Goal: Check status: Check status

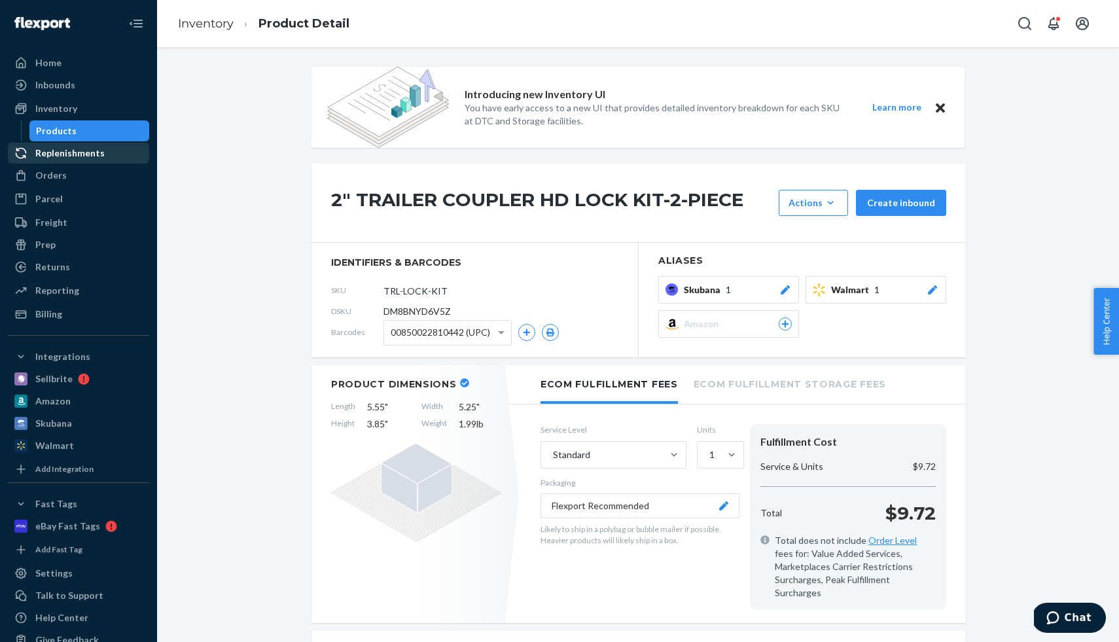
scroll to position [804, 0]
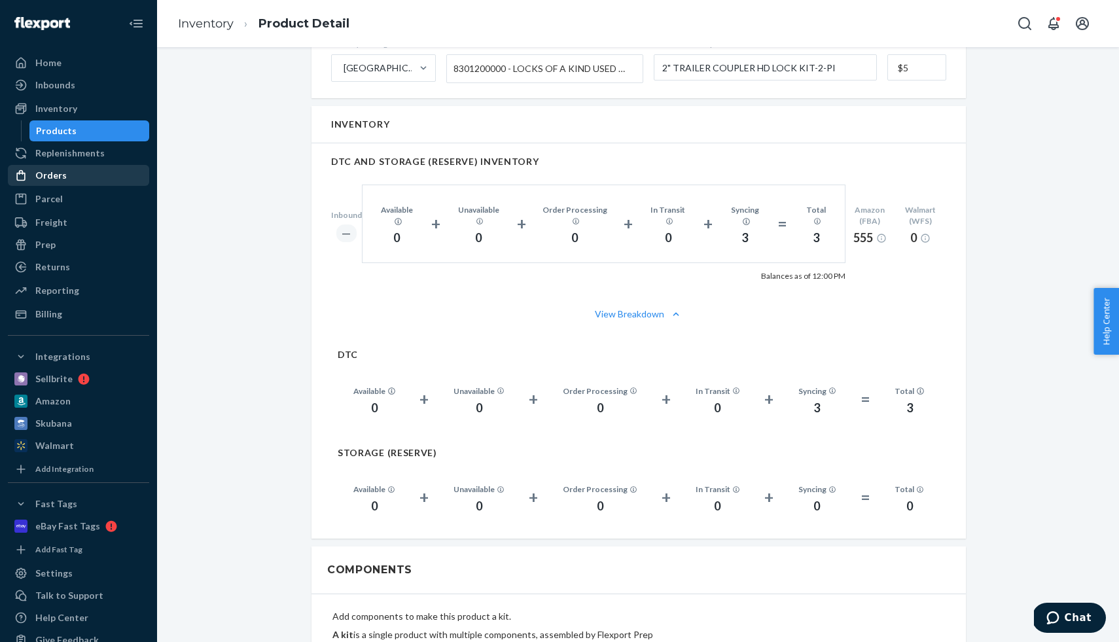
click at [73, 181] on div "Orders" at bounding box center [78, 175] width 139 height 18
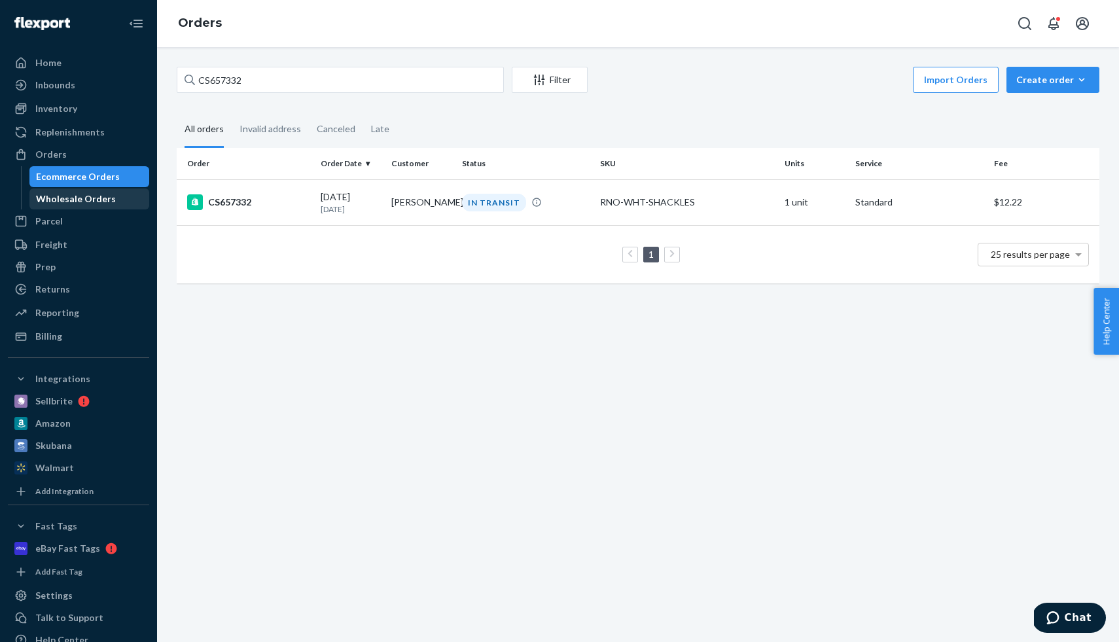
drag, startPoint x: 103, startPoint y: 202, endPoint x: 115, endPoint y: 198, distance: 12.2
click at [103, 202] on div "Wholesale Orders" at bounding box center [76, 198] width 80 height 13
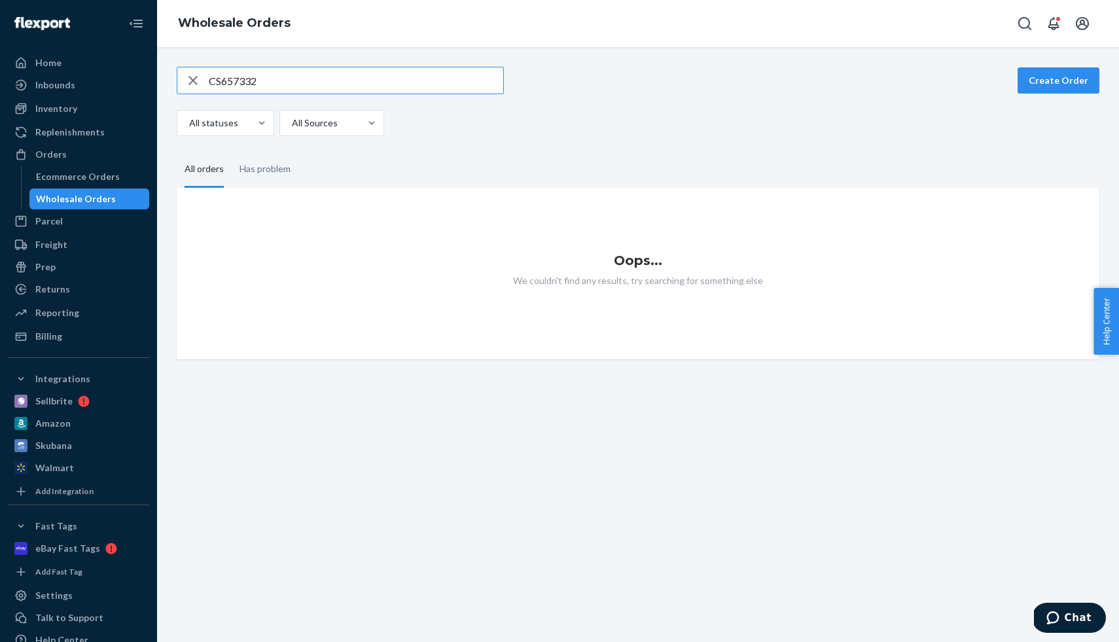
click at [270, 82] on input "CS657332" at bounding box center [356, 80] width 295 height 26
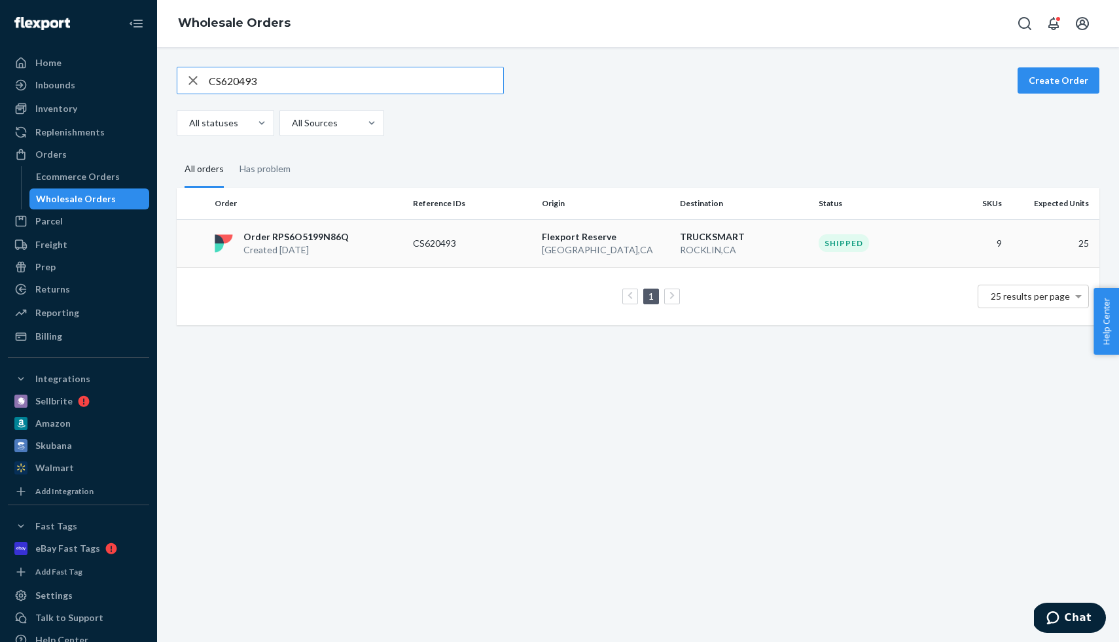
type input "CS620493"
click at [359, 236] on div "Order RPS6O5199N86Q Created [DATE]" at bounding box center [308, 243] width 198 height 26
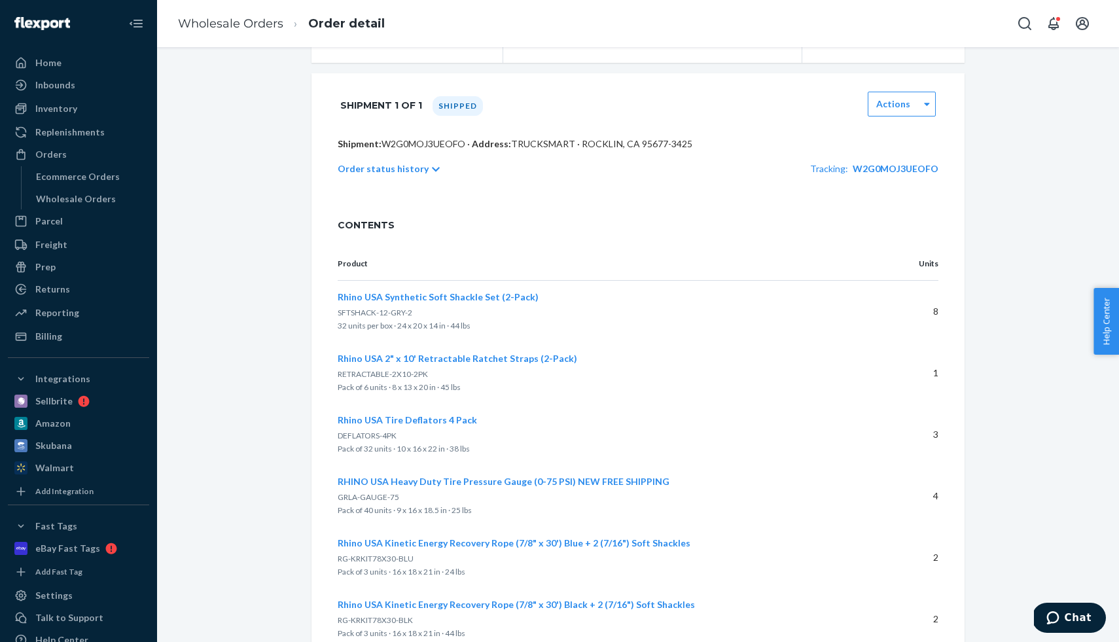
scroll to position [228, 0]
click at [889, 168] on span "W2G0MOJ3UEOFO" at bounding box center [896, 167] width 86 height 11
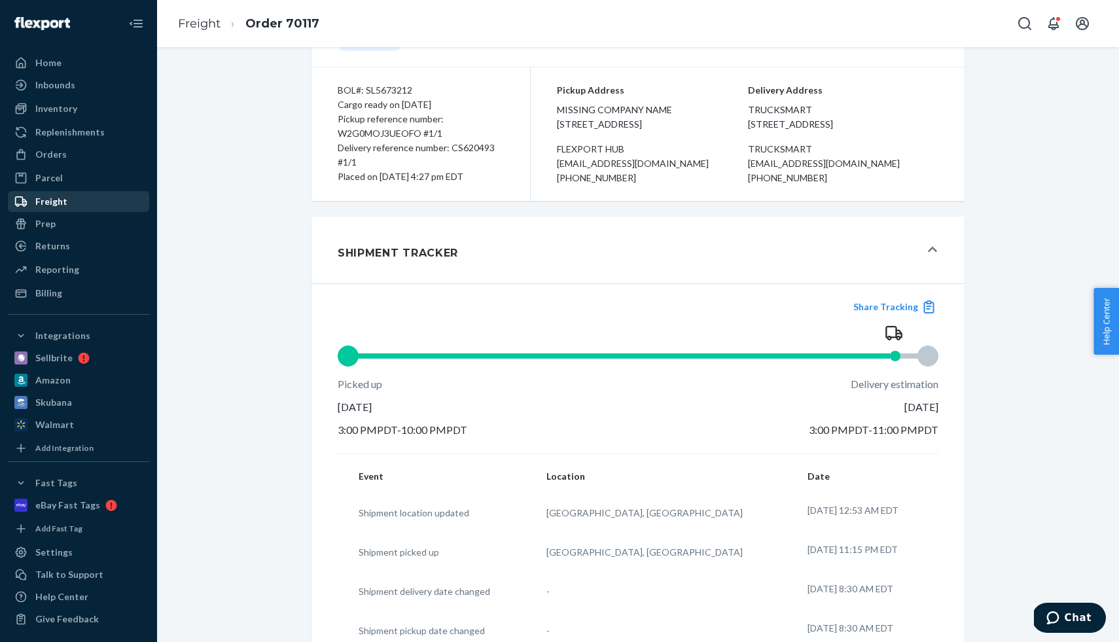
scroll to position [6, 0]
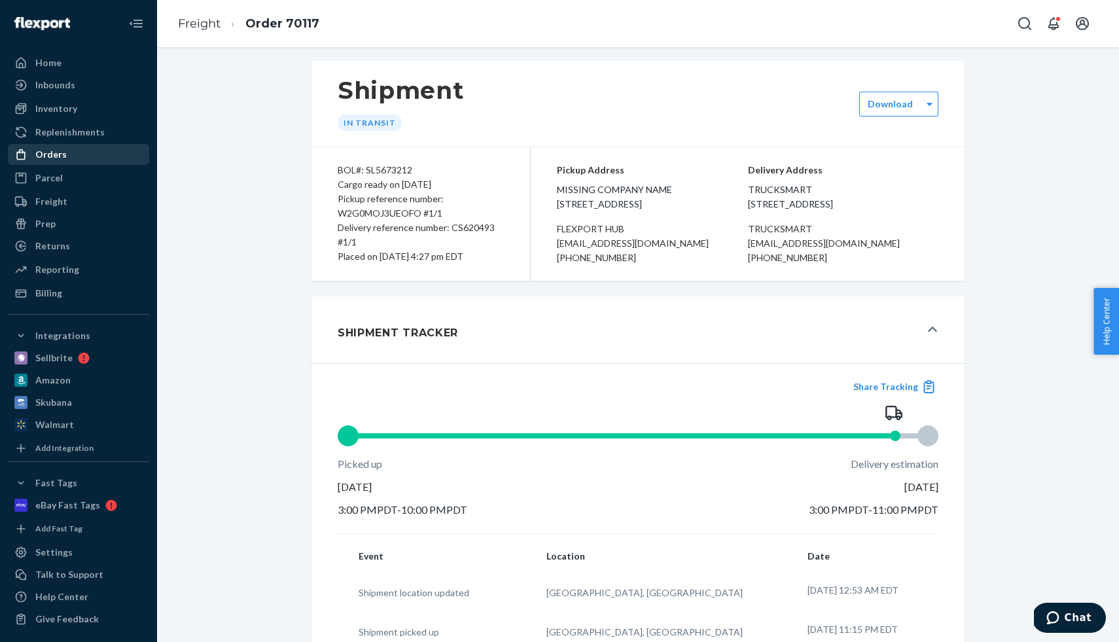
click at [81, 156] on div "Orders" at bounding box center [78, 154] width 139 height 18
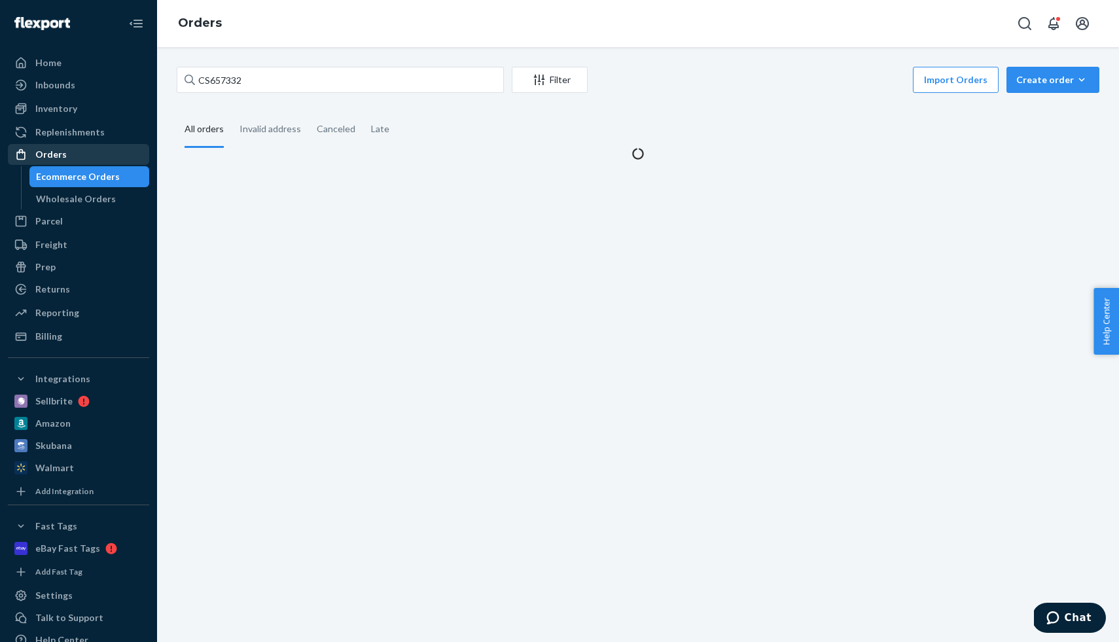
click at [81, 156] on div "Orders" at bounding box center [78, 154] width 139 height 18
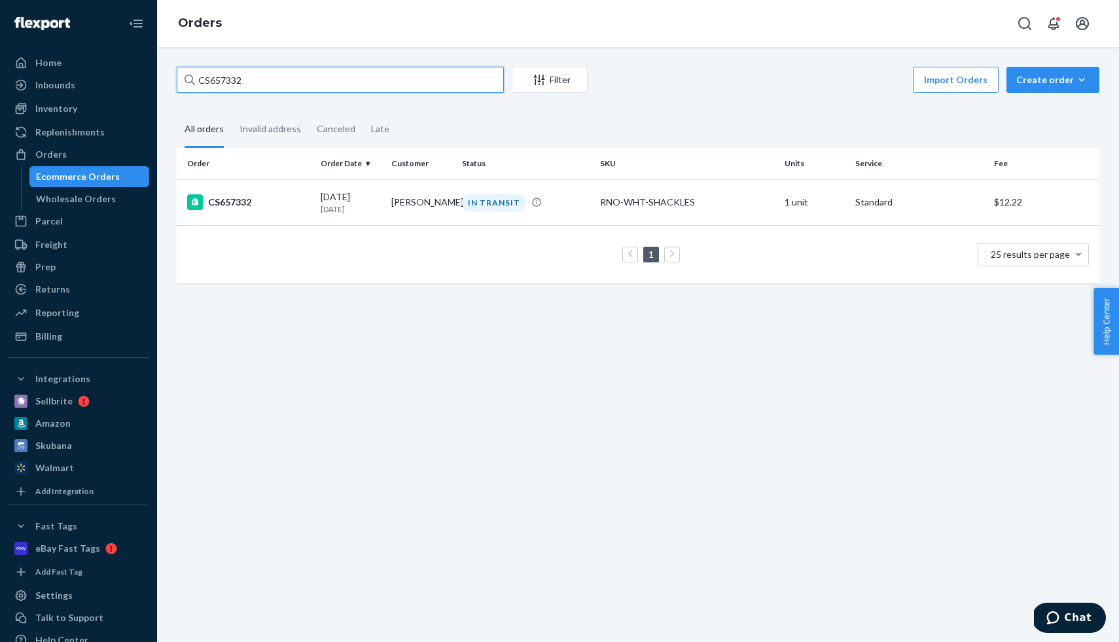
click at [232, 79] on input "CS657332" at bounding box center [340, 80] width 327 height 26
paste input "39529"
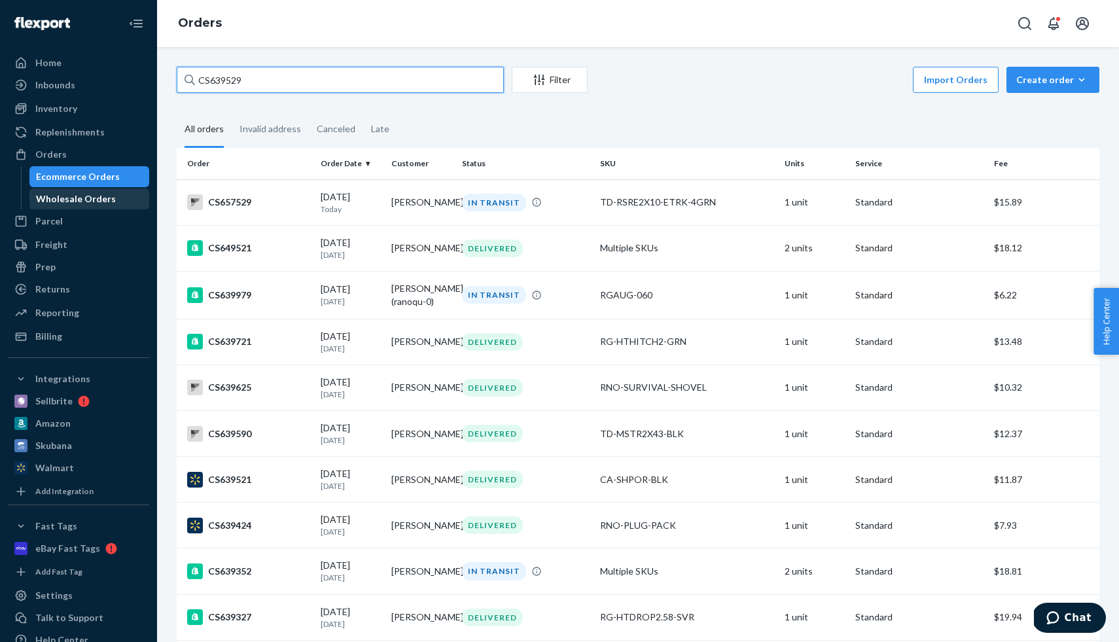
type input "CS639529"
click at [90, 193] on div "Wholesale Orders" at bounding box center [76, 198] width 80 height 13
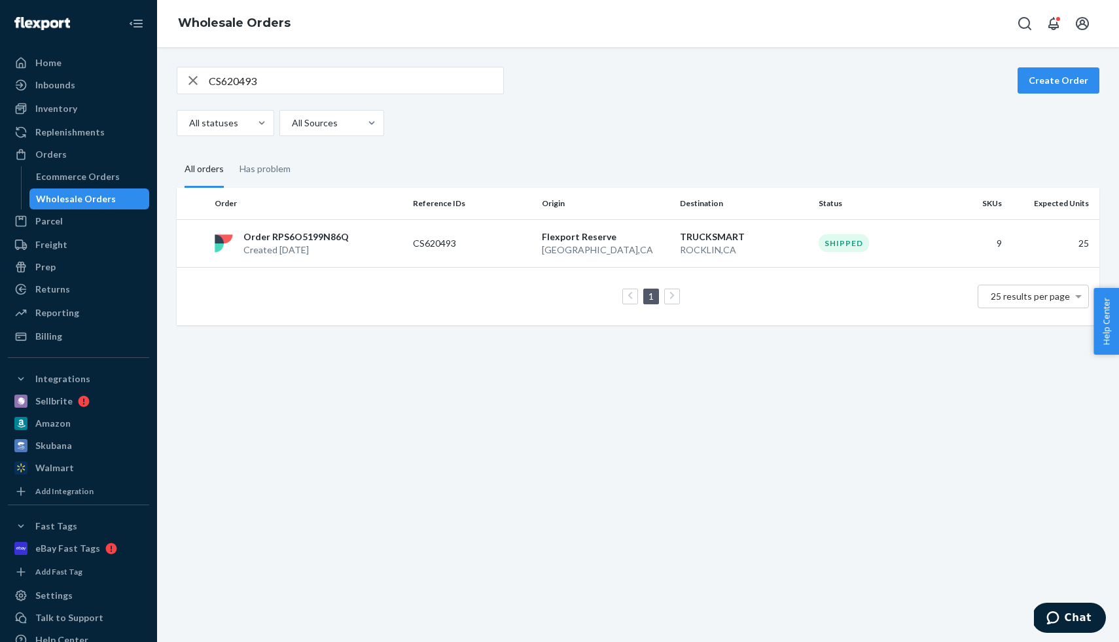
click at [219, 94] on div "CS620493" at bounding box center [340, 80] width 327 height 27
click at [220, 86] on input "CS620493" at bounding box center [356, 80] width 295 height 26
paste input "39529"
type input "CS639529"
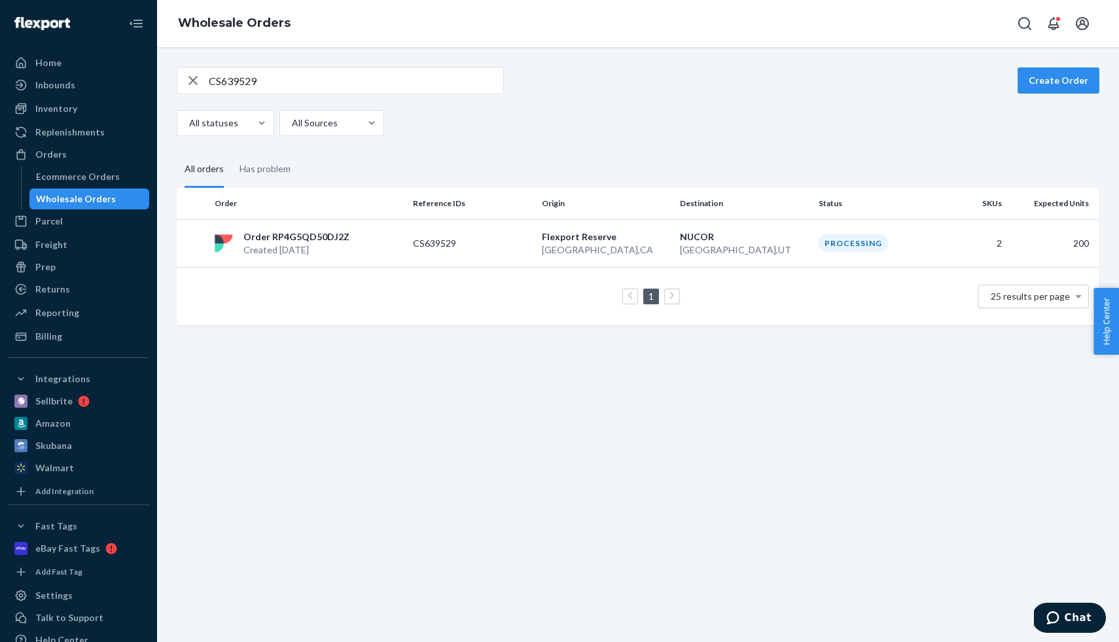
click at [330, 230] on p "Order RP4G5QD50DJ2Z" at bounding box center [296, 236] width 106 height 13
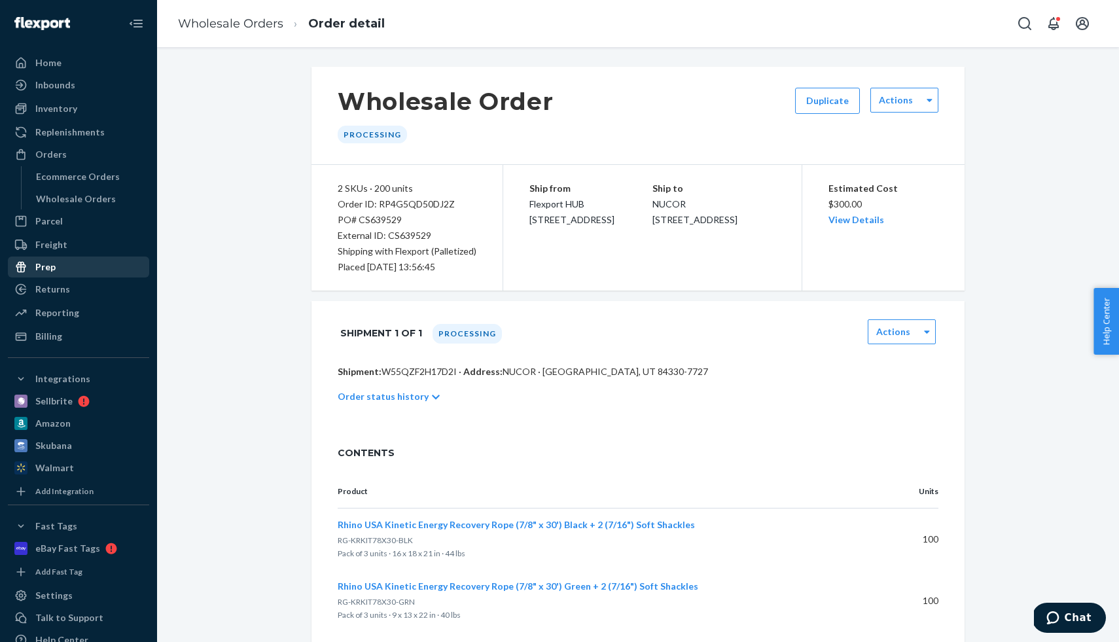
scroll to position [37, 0]
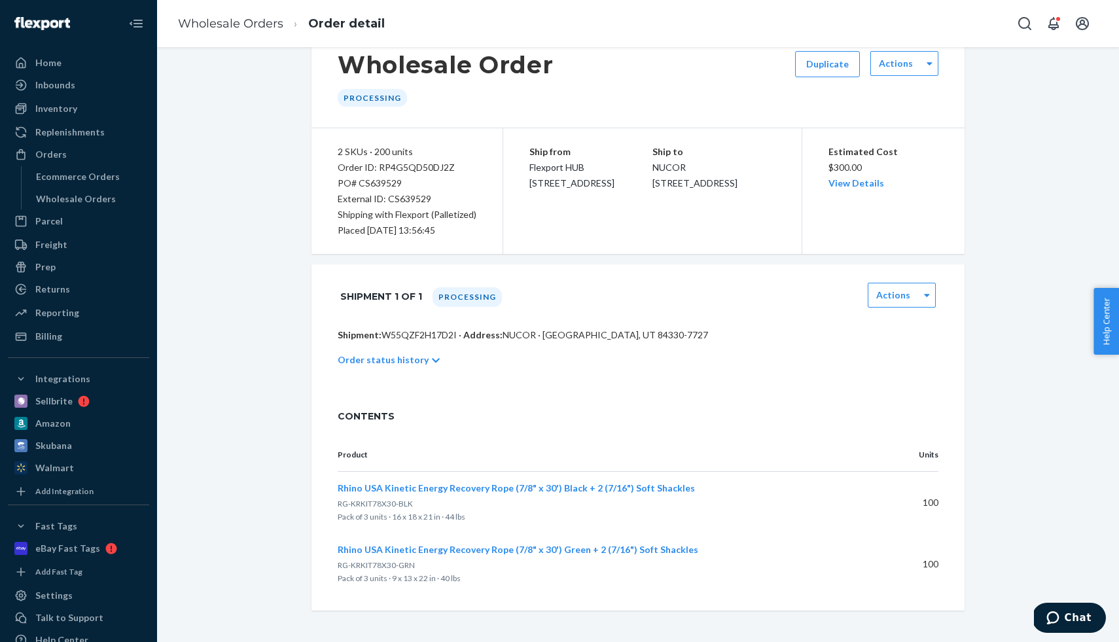
click at [417, 357] on p "Order status history" at bounding box center [383, 359] width 91 height 13
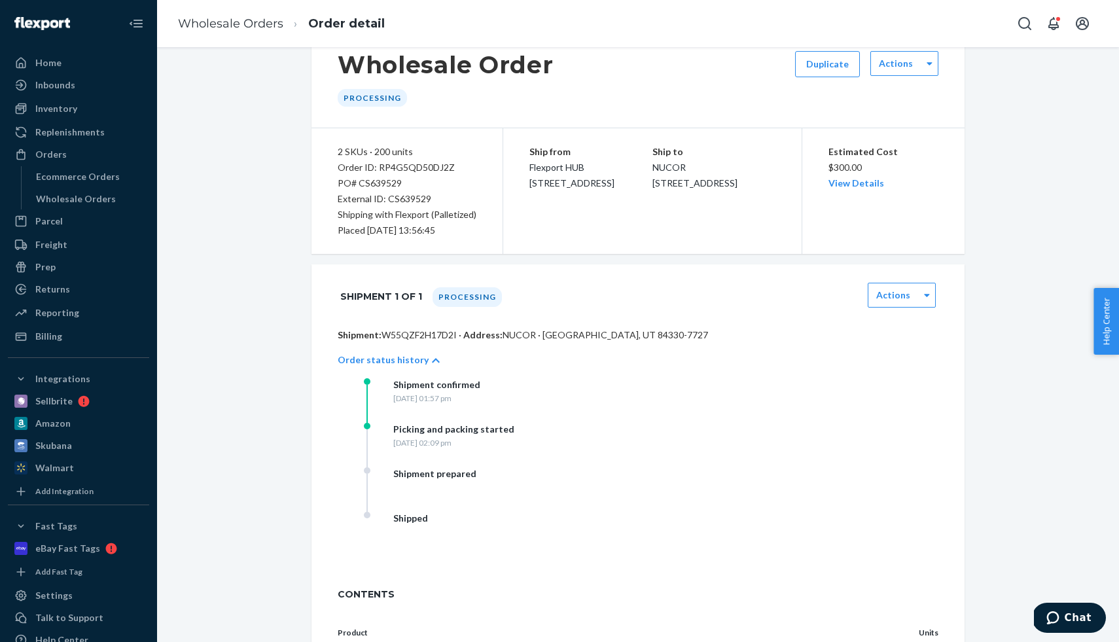
click at [417, 357] on p "Order status history" at bounding box center [383, 359] width 91 height 13
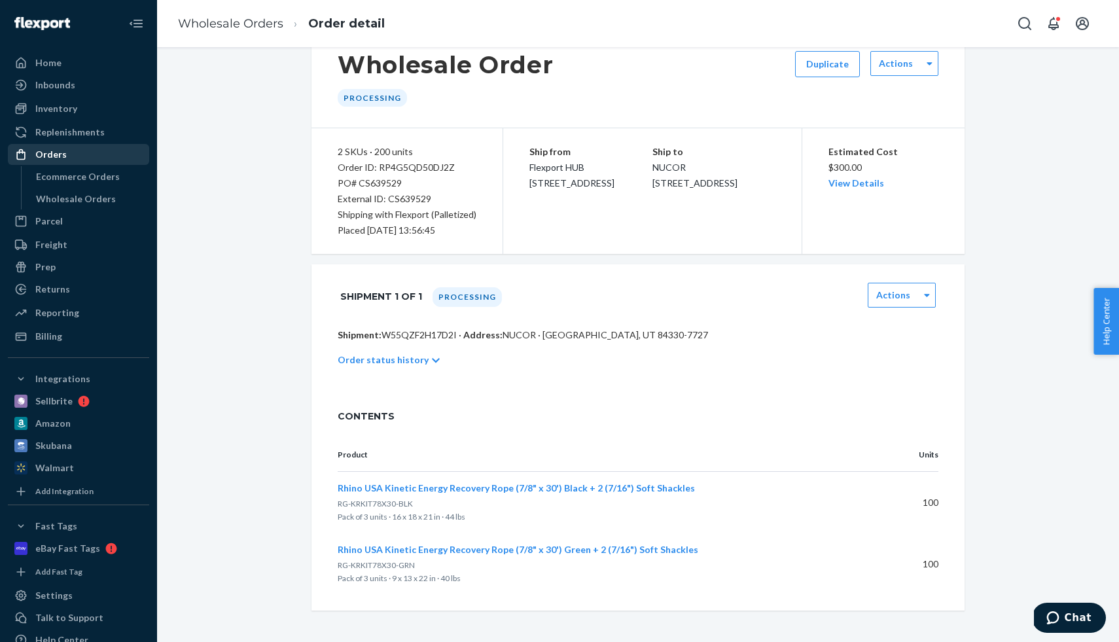
click at [71, 179] on div "Ecommerce Orders" at bounding box center [78, 176] width 84 height 13
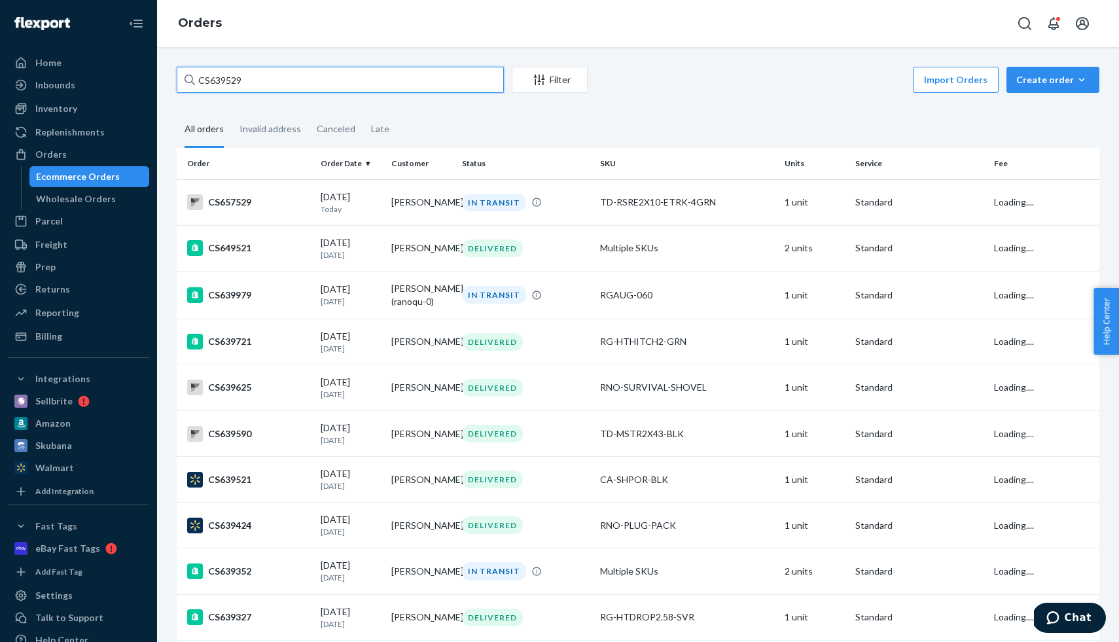
click at [293, 78] on input "CS639529" at bounding box center [340, 80] width 327 height 26
paste input "57332"
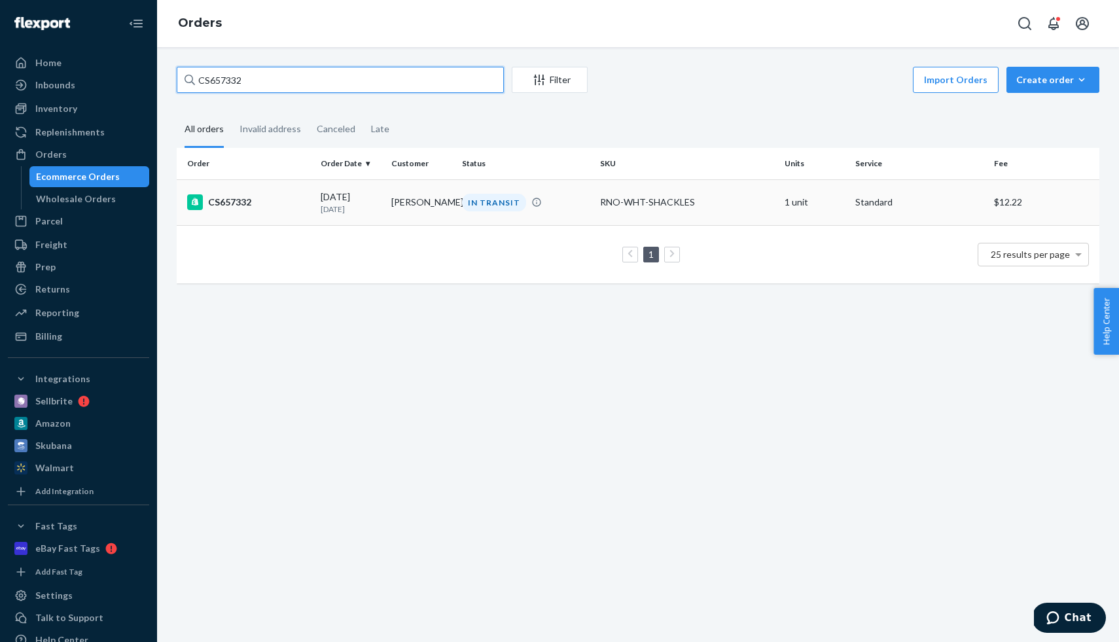
type input "CS657332"
click at [269, 202] on div "CS657332" at bounding box center [248, 202] width 123 height 16
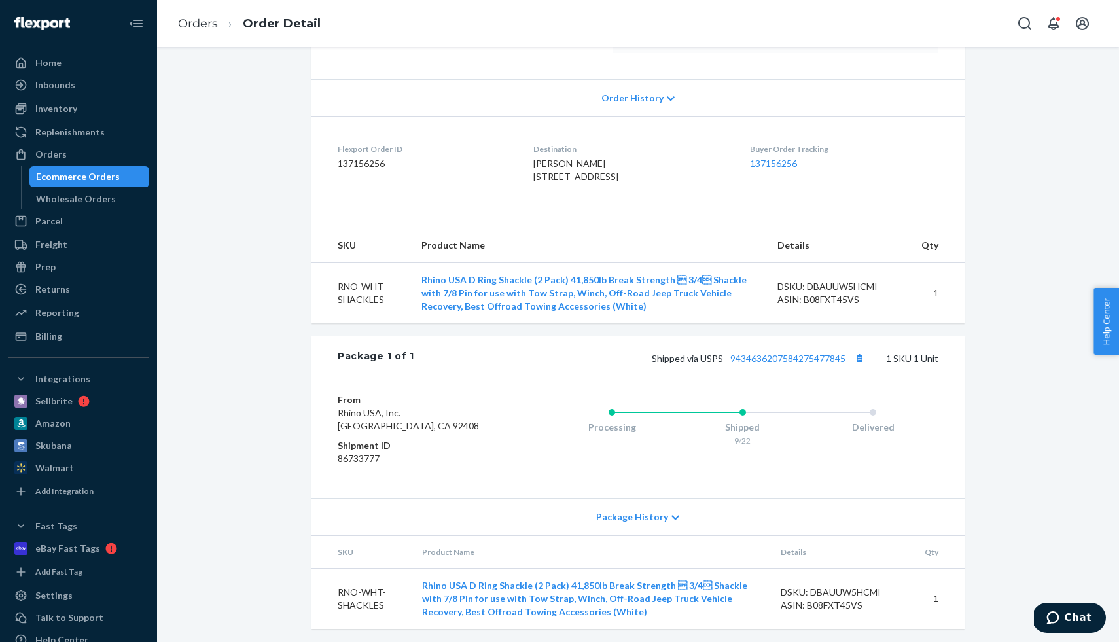
scroll to position [278, 0]
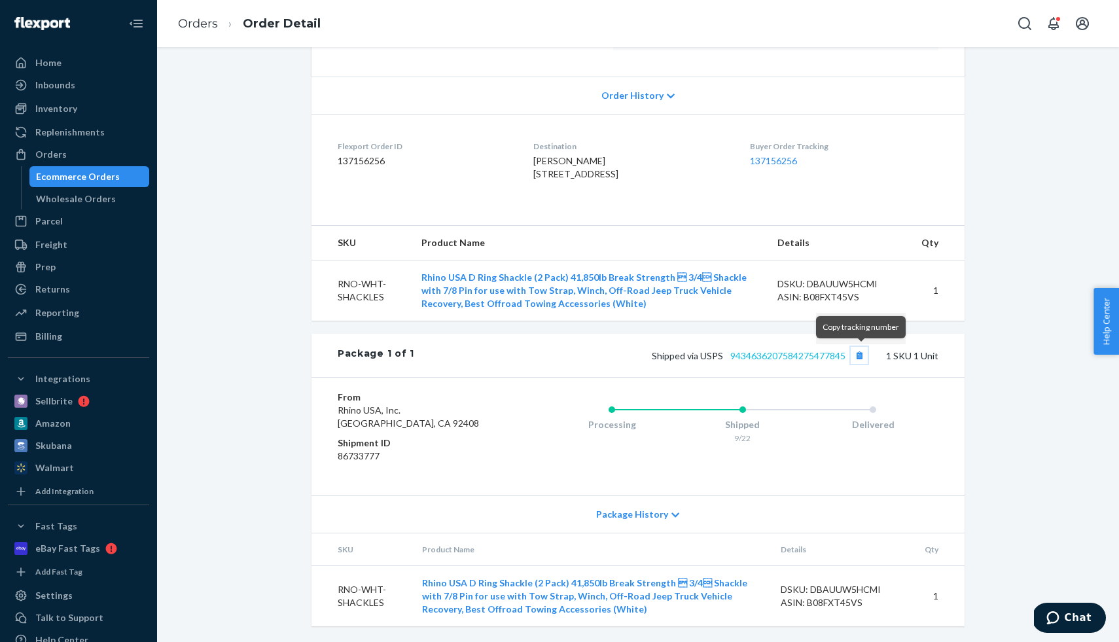
drag, startPoint x: 863, startPoint y: 359, endPoint x: 829, endPoint y: 353, distance: 35.2
click at [863, 359] on button "Copy tracking number" at bounding box center [859, 355] width 17 height 17
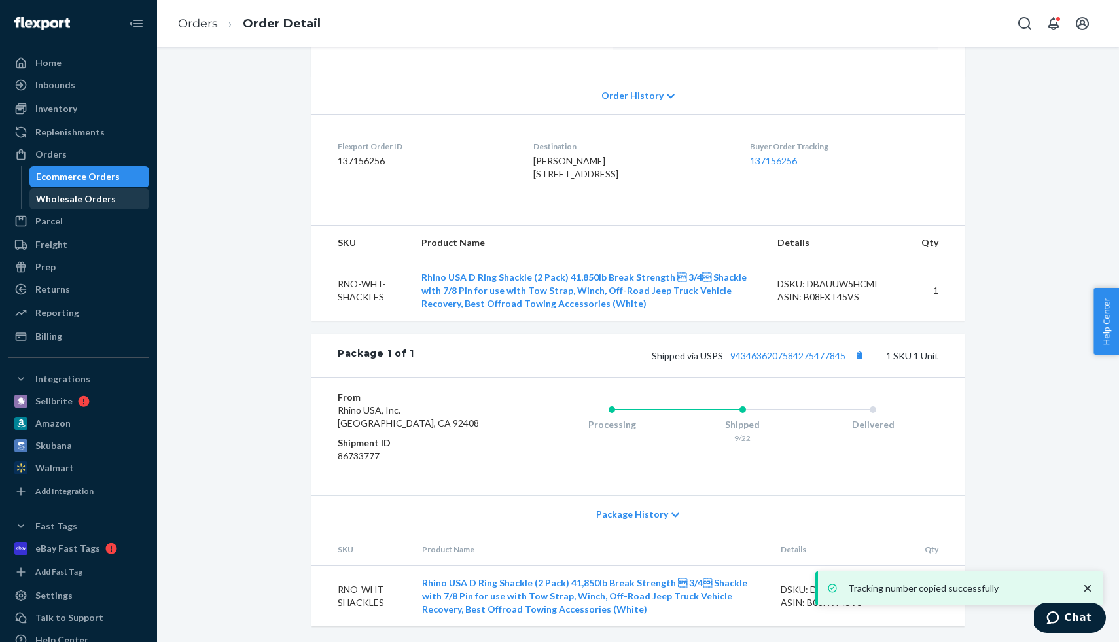
drag, startPoint x: 77, startPoint y: 198, endPoint x: 126, endPoint y: 194, distance: 49.9
click at [77, 197] on div "Wholesale Orders" at bounding box center [76, 198] width 80 height 13
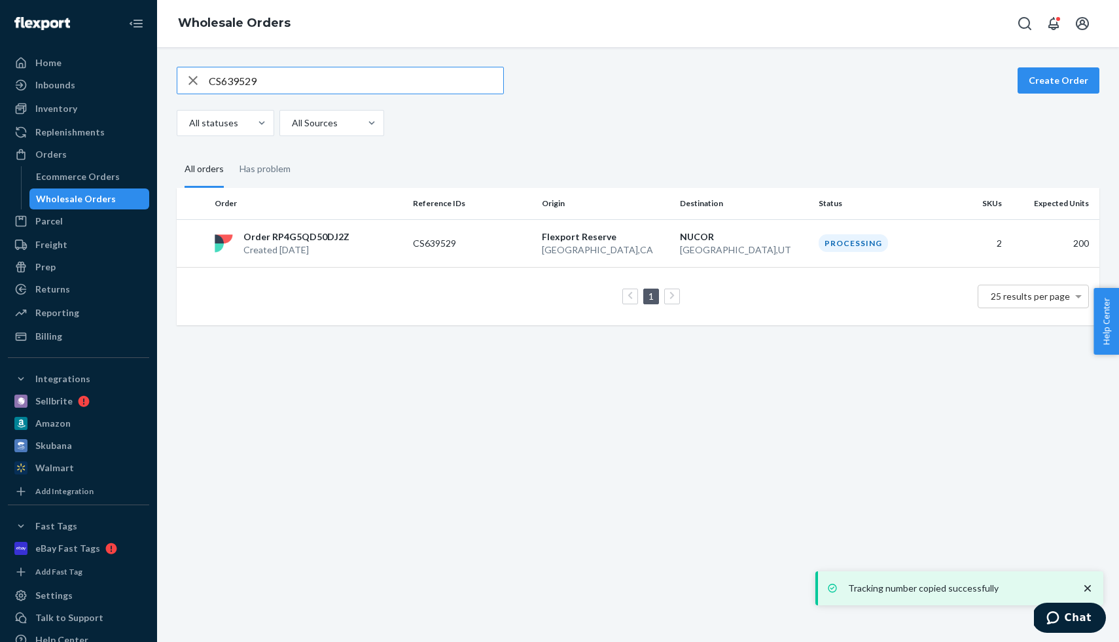
click at [283, 80] on input "CS639529" at bounding box center [356, 80] width 295 height 26
type input "CS656816"
click at [314, 234] on p "Order RPBZIDN5TCIB3" at bounding box center [293, 236] width 101 height 13
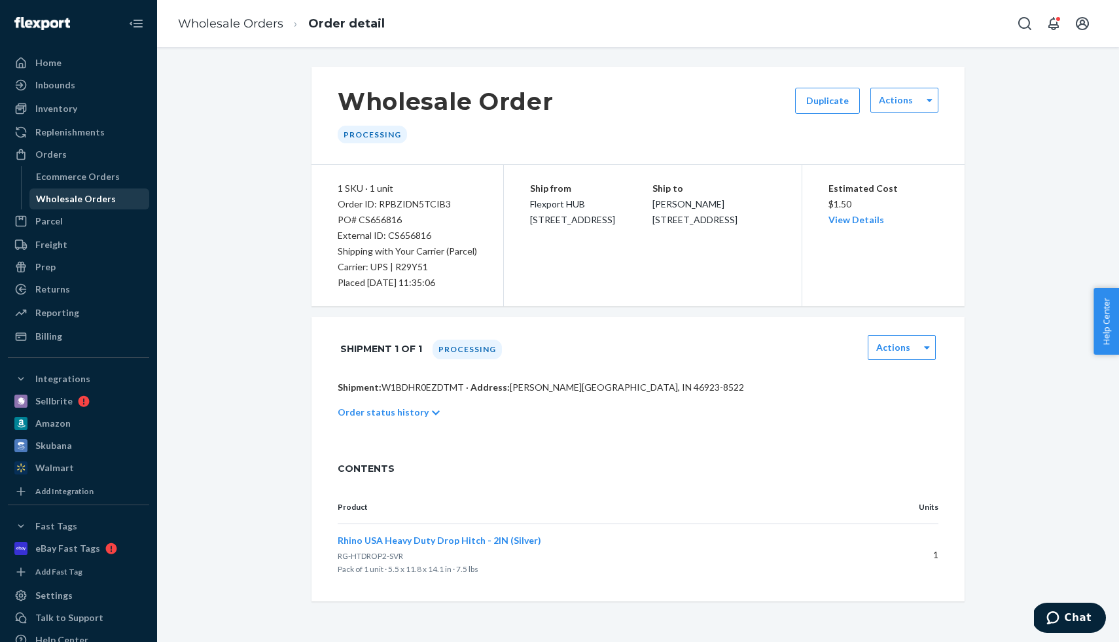
drag, startPoint x: 73, startPoint y: 200, endPoint x: 130, endPoint y: 189, distance: 57.4
click at [73, 200] on div "Wholesale Orders" at bounding box center [76, 198] width 80 height 13
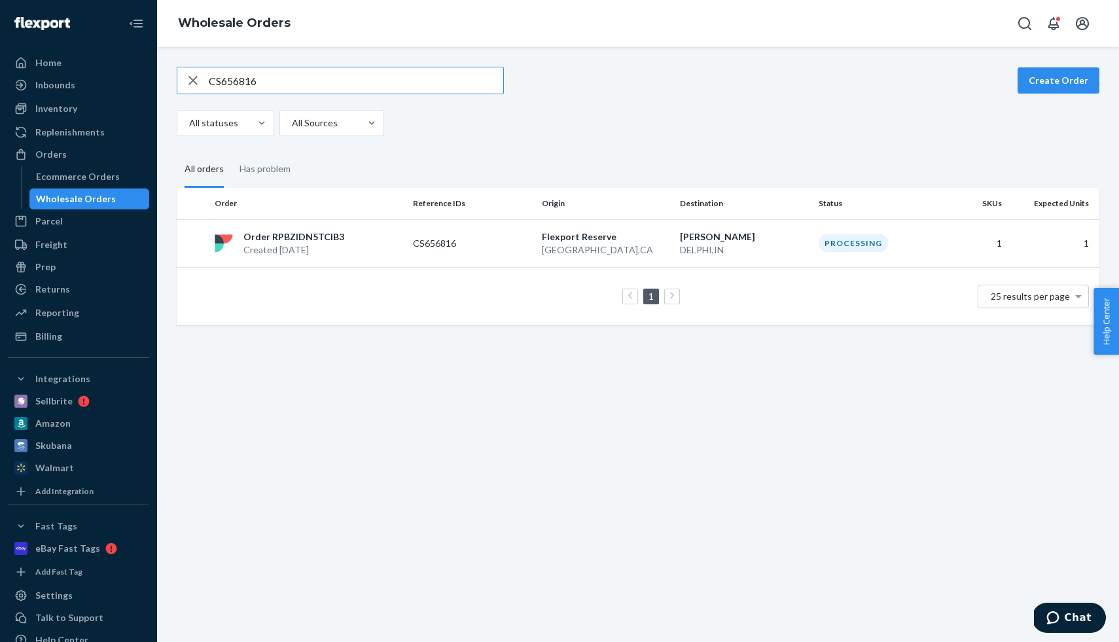
click at [268, 81] on input "CS656816" at bounding box center [356, 80] width 295 height 26
type input "CS656807"
click at [306, 240] on p "Order RPDU1QQ2ZSXX6" at bounding box center [298, 236] width 110 height 13
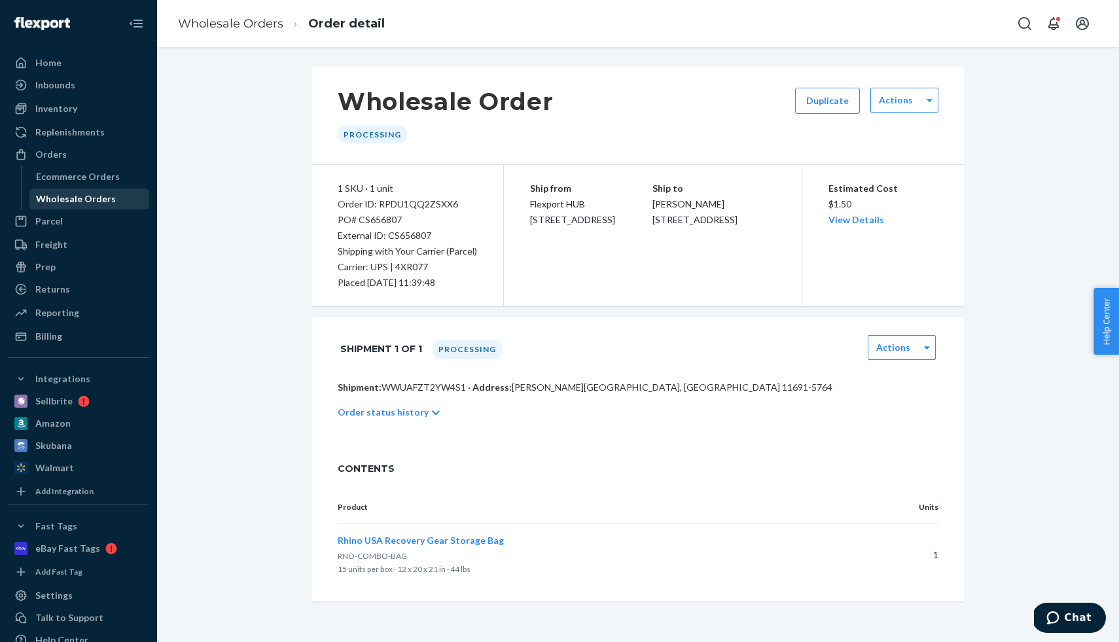
click at [72, 197] on div "Wholesale Orders" at bounding box center [76, 198] width 80 height 13
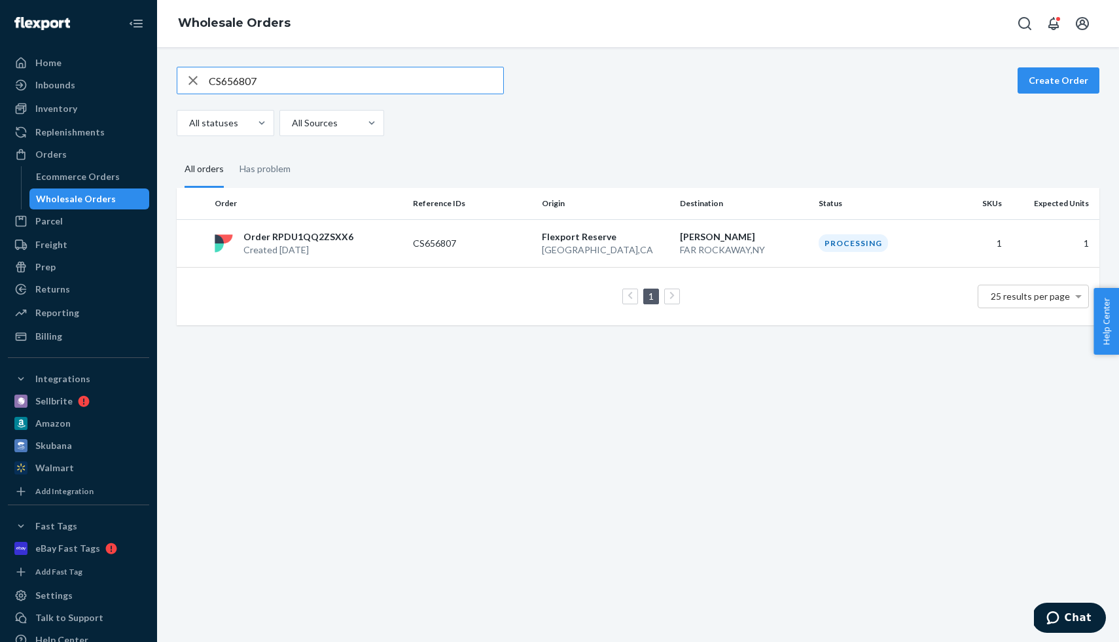
click at [272, 81] on input "CS656807" at bounding box center [356, 80] width 295 height 26
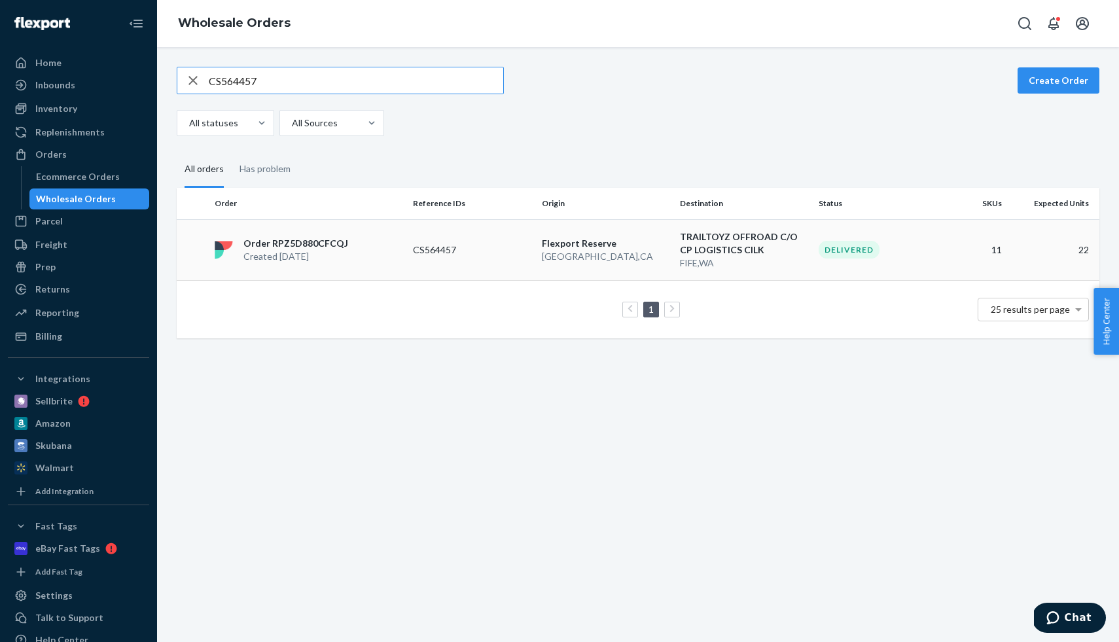
type input "CS564457"
click at [304, 243] on p "Order RPZ5D880CFCQJ" at bounding box center [295, 243] width 105 height 13
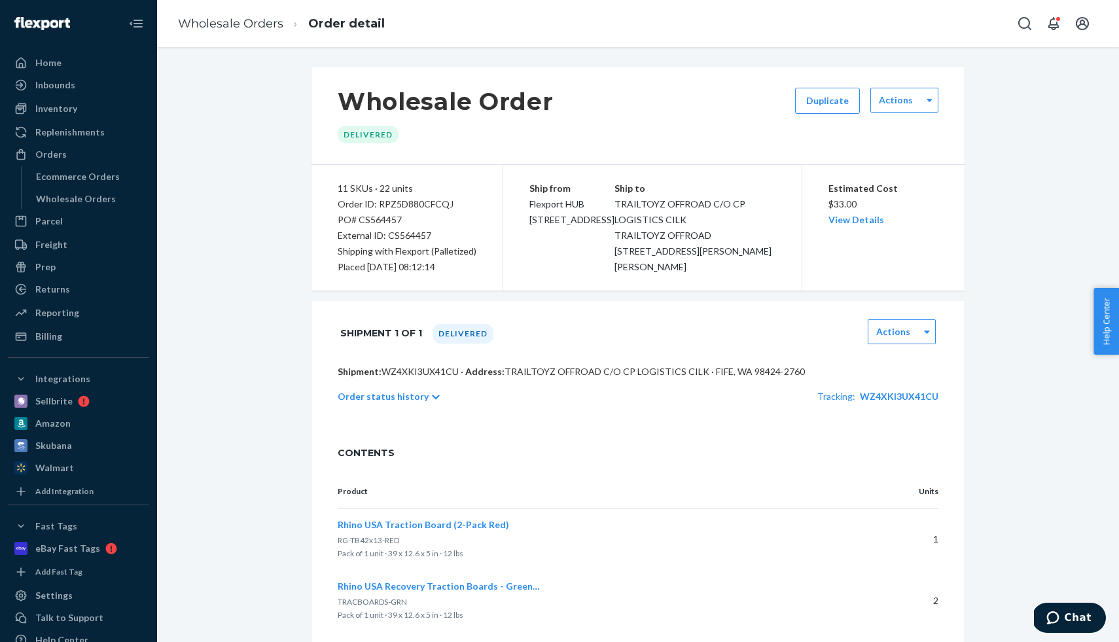
click at [417, 368] on p "Shipment: WZ4XKI3UX41CU · Address: TRAILTOYZ OFFROAD C/O CP LOGISTICS CILK · FI…" at bounding box center [638, 371] width 601 height 13
click at [75, 108] on div "Inventory" at bounding box center [56, 108] width 42 height 13
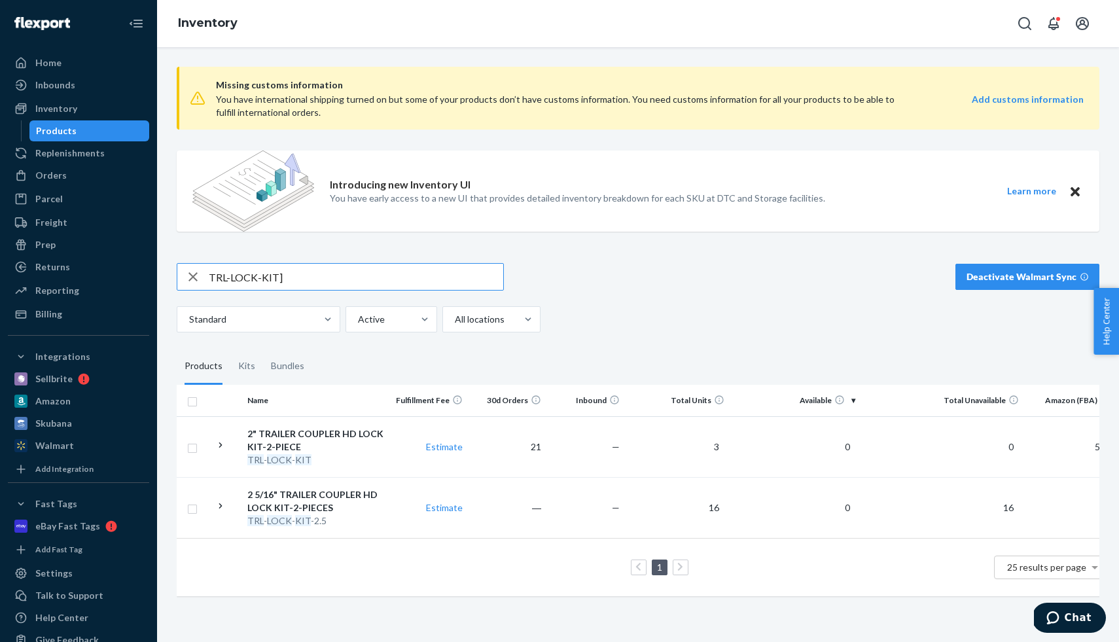
click at [308, 283] on input "TRL-LOCK-KIT]" at bounding box center [356, 277] width 295 height 26
type input "boat"
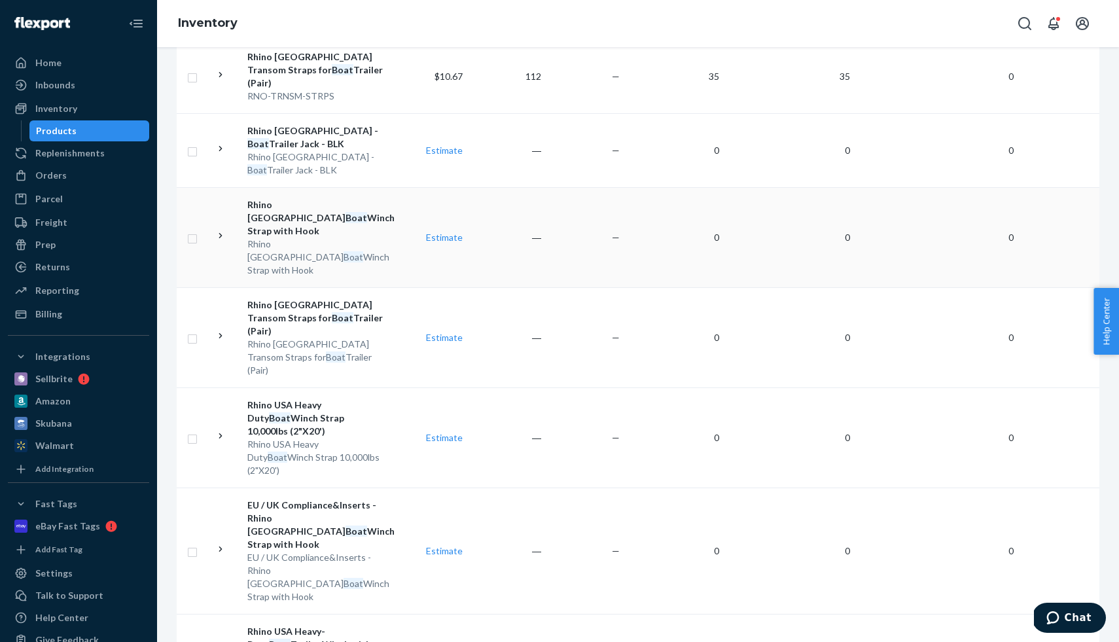
scroll to position [522, 0]
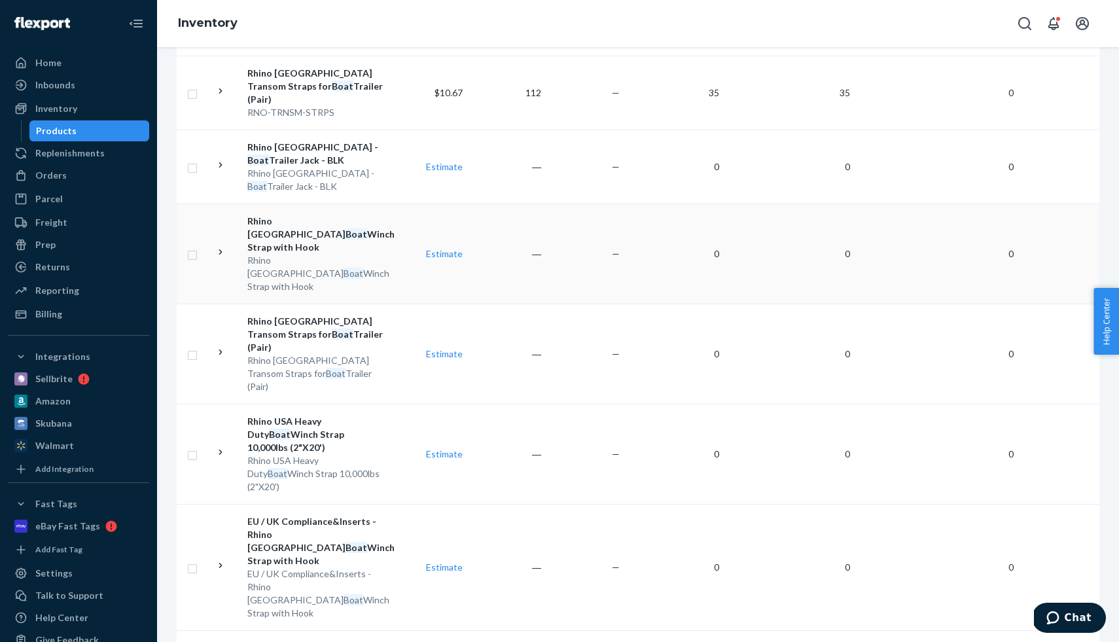
click at [337, 215] on div "Rhino USA Boat Winch Strap with Hook" at bounding box center [315, 234] width 137 height 39
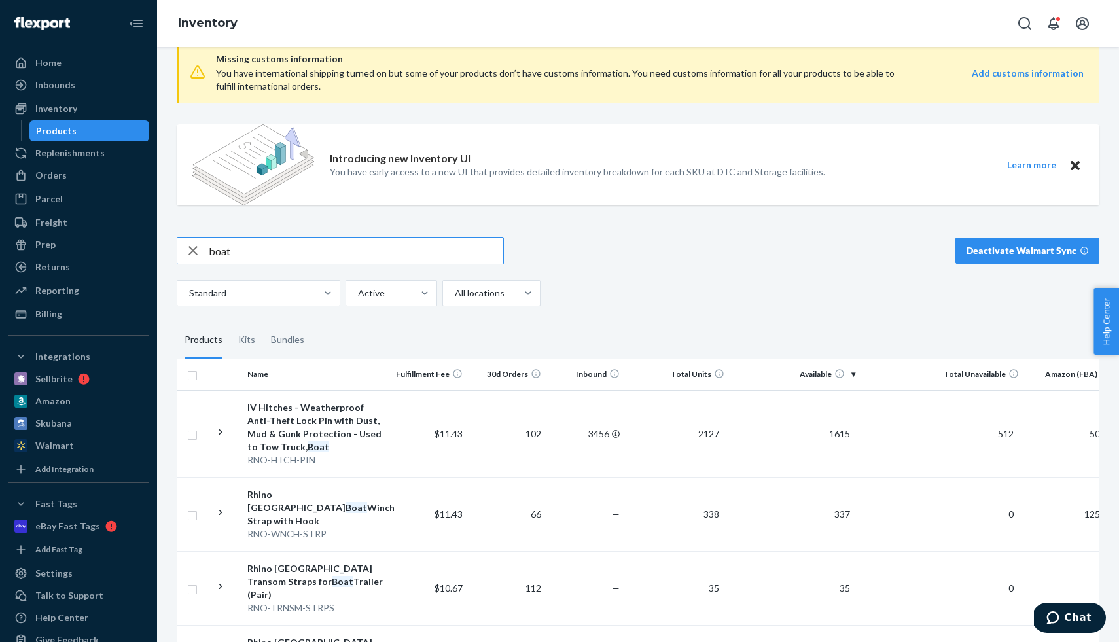
scroll to position [37, 0]
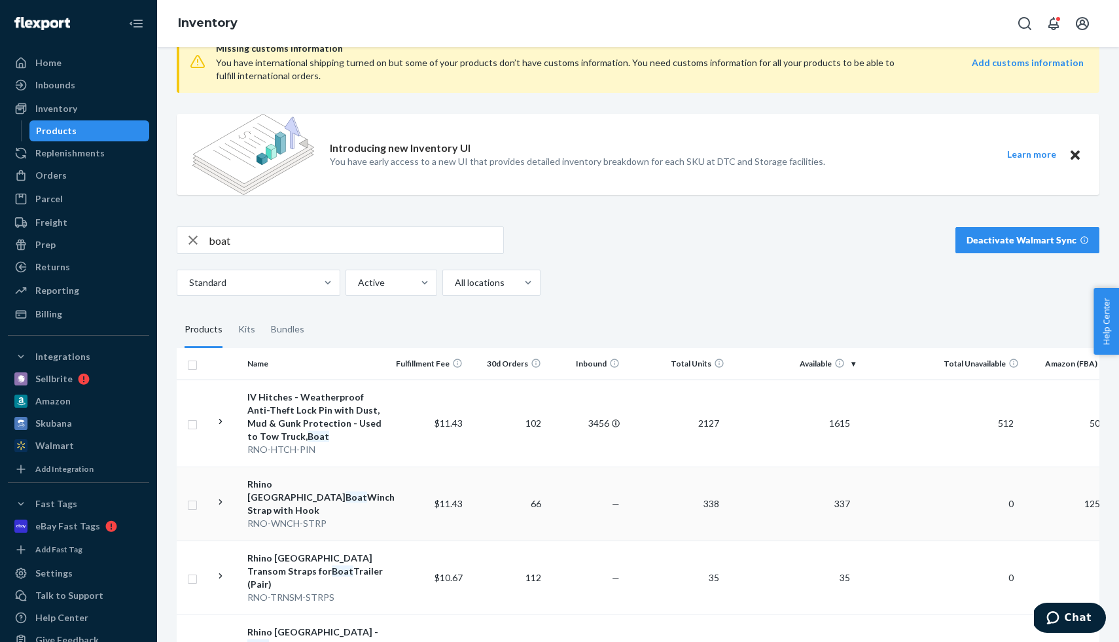
click at [343, 480] on div "Rhino USA Boat Winch Strap with Hook" at bounding box center [315, 497] width 137 height 39
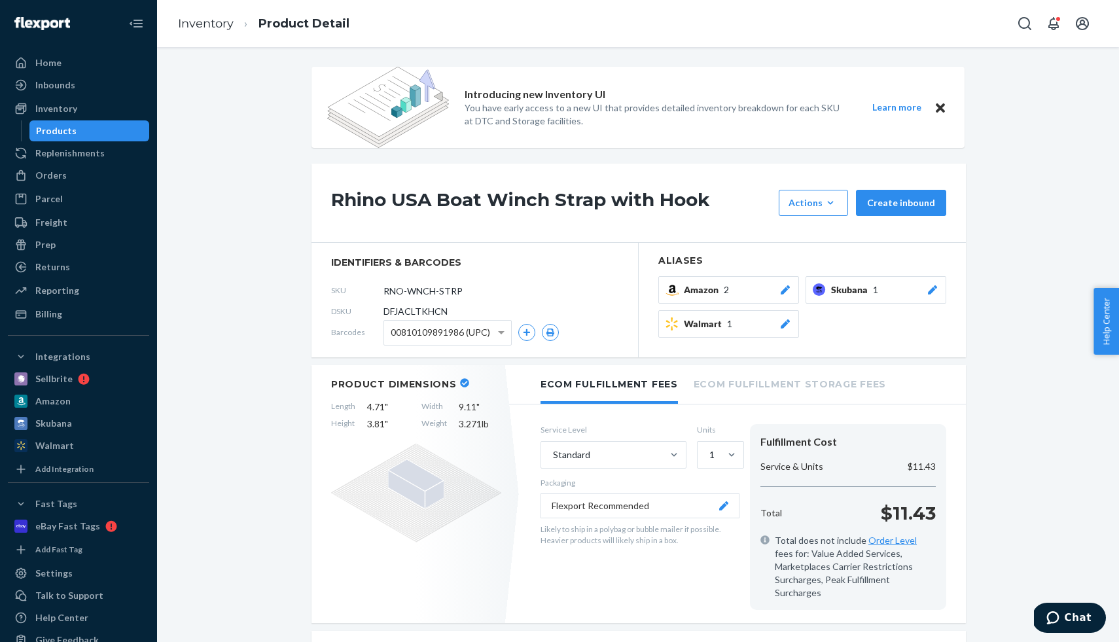
click at [84, 185] on link "Orders" at bounding box center [78, 175] width 141 height 21
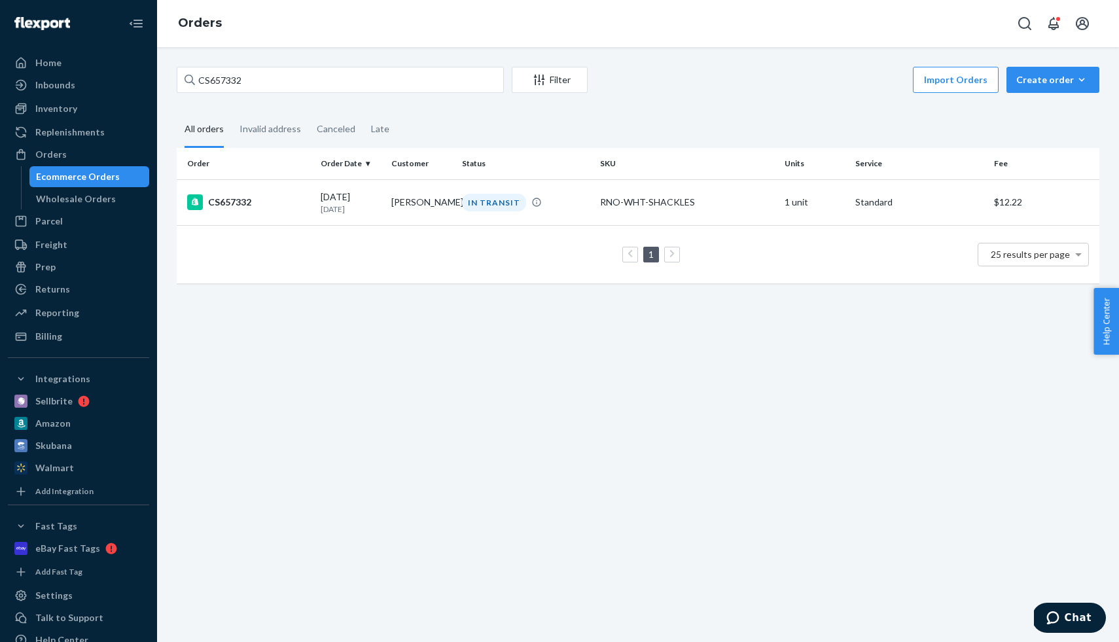
click at [304, 192] on td "CS657332" at bounding box center [246, 202] width 139 height 46
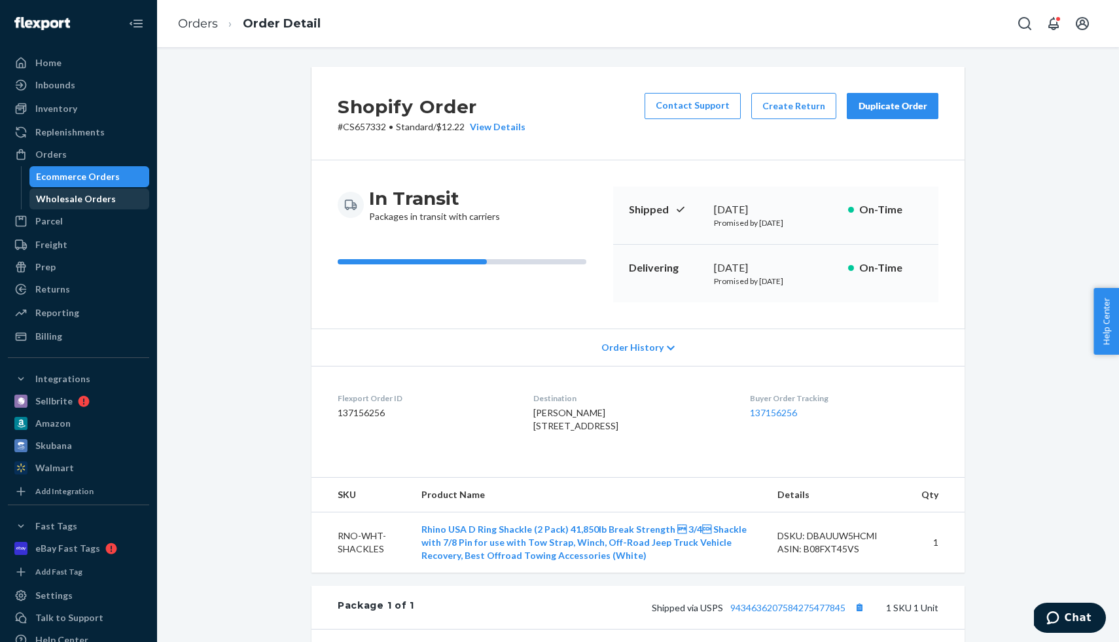
click at [94, 195] on div "Wholesale Orders" at bounding box center [76, 198] width 80 height 13
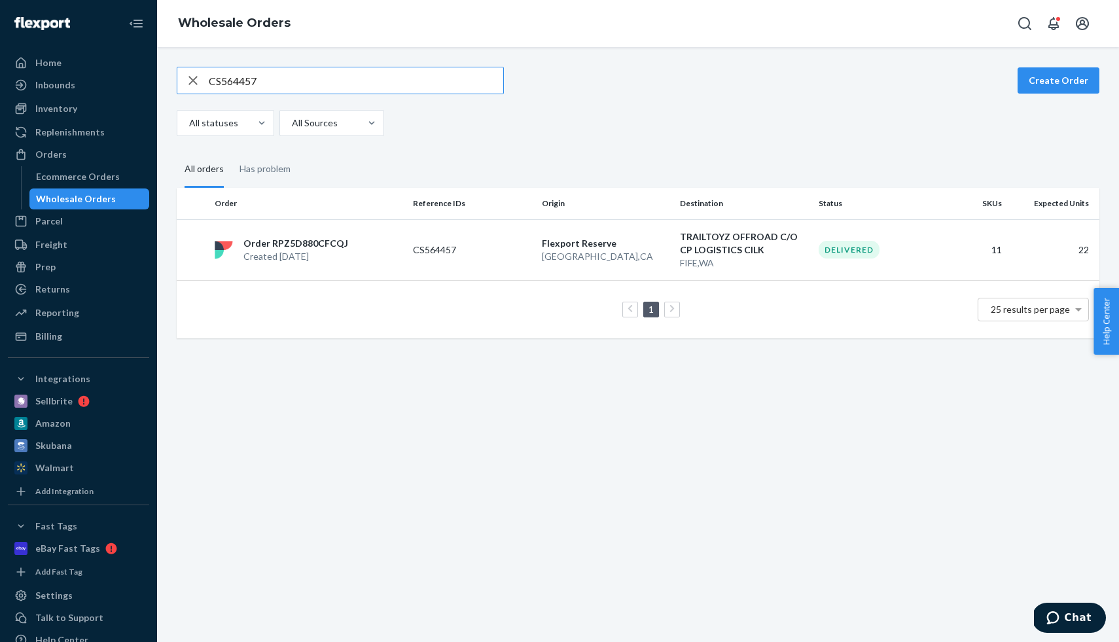
click at [270, 81] on input "CS564457" at bounding box center [356, 80] width 295 height 26
click at [299, 234] on td "Order RPZ5D880CFCQJ Created [DATE]" at bounding box center [308, 249] width 198 height 61
